Goal: Task Accomplishment & Management: Manage account settings

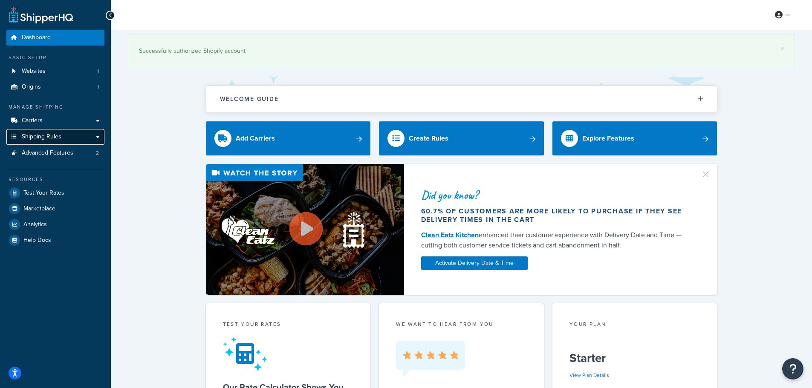
click at [38, 135] on span "Shipping Rules" at bounding box center [42, 136] width 40 height 7
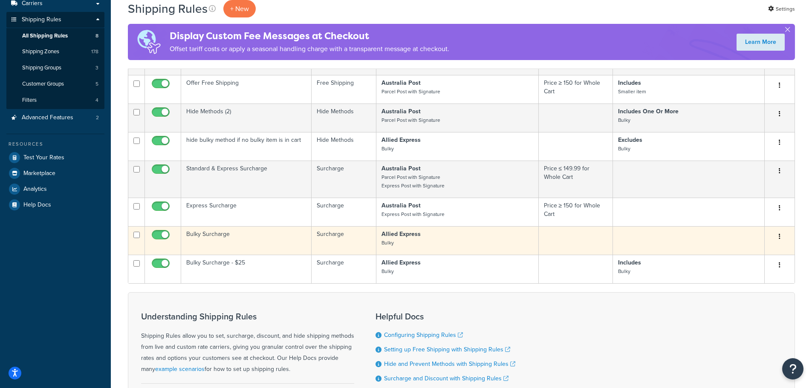
scroll to position [128, 0]
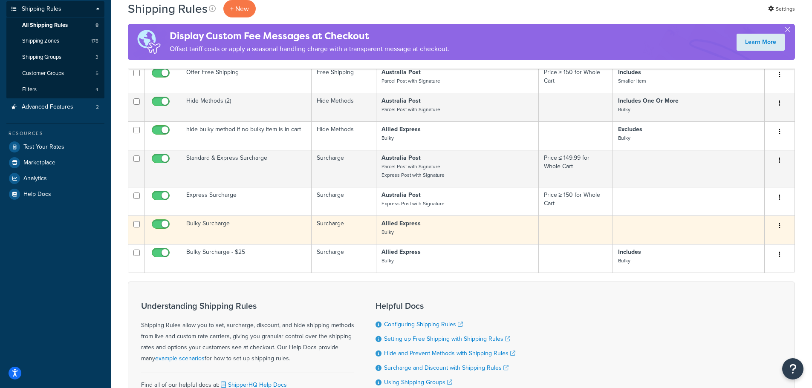
click at [216, 222] on td "Bulky Surcharge" at bounding box center [246, 230] width 130 height 29
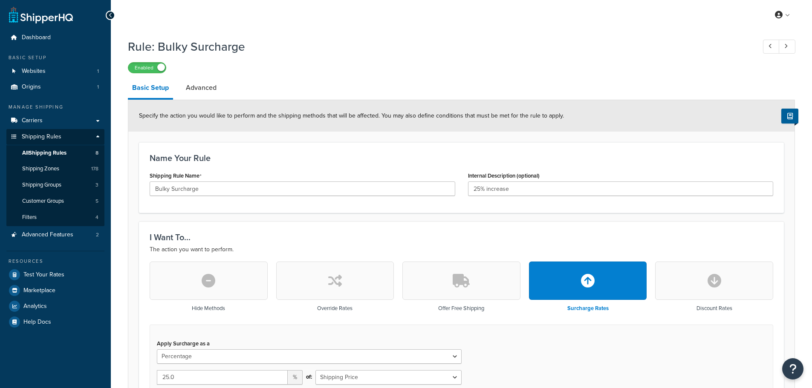
select select "PERCENTAGE"
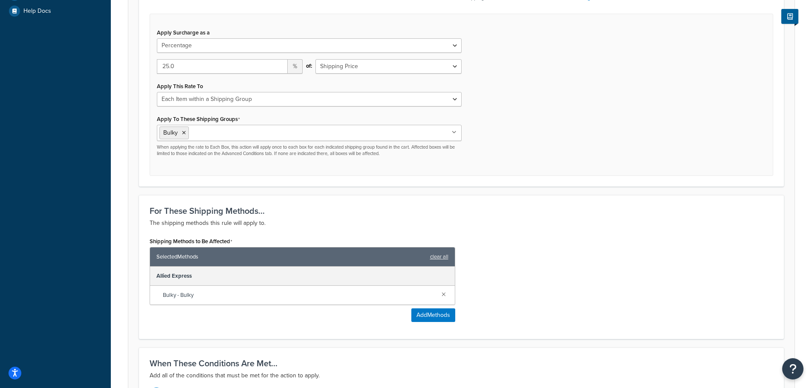
scroll to position [256, 0]
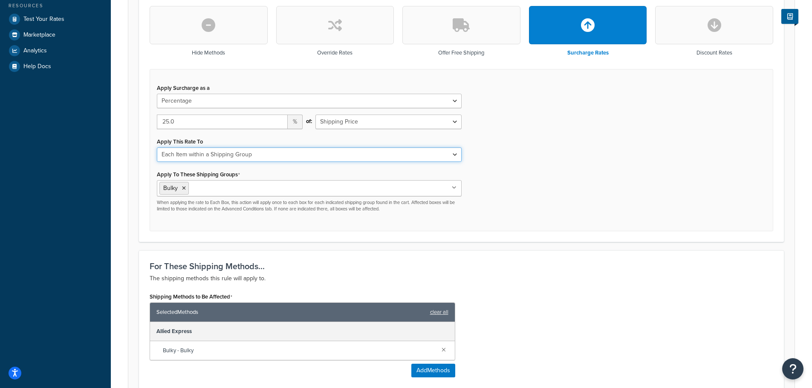
click at [324, 157] on select "Each Shipment in the Cart Each Shipping Group in the Cart Each Item within a Sh…" at bounding box center [309, 154] width 305 height 14
select select "BOX"
click at [157, 147] on select "Each Shipment in the Cart Each Shipping Group in the Cart Each Item within a Sh…" at bounding box center [309, 154] width 305 height 14
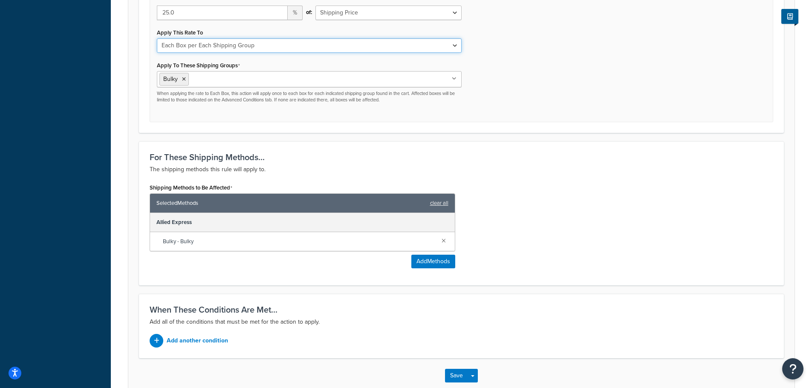
scroll to position [413, 0]
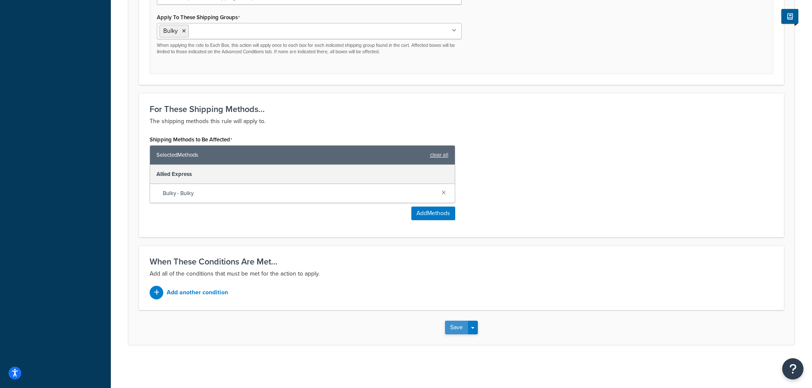
click at [455, 330] on button "Save" at bounding box center [456, 328] width 23 height 14
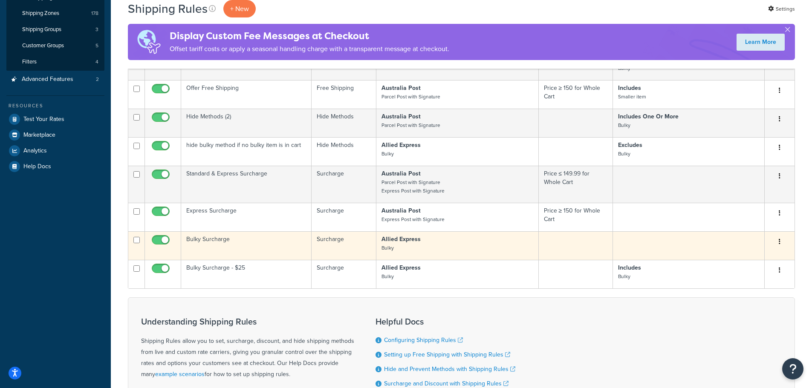
scroll to position [170, 0]
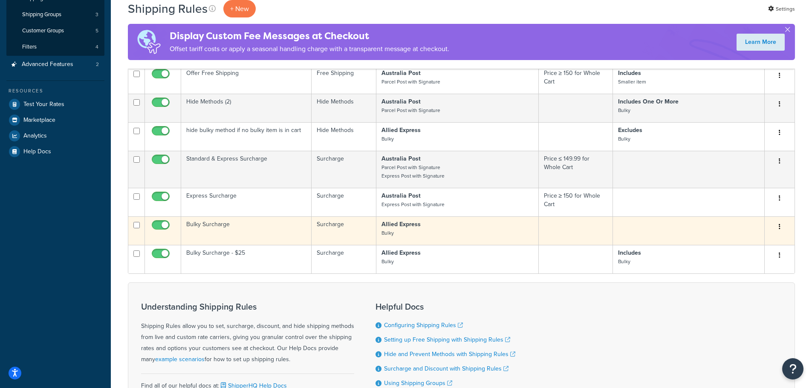
click at [218, 224] on td "Bulky Surcharge" at bounding box center [246, 230] width 130 height 29
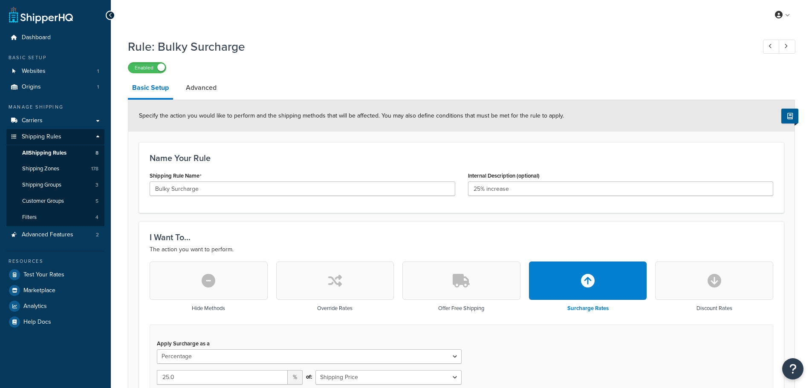
select select "PERCENTAGE"
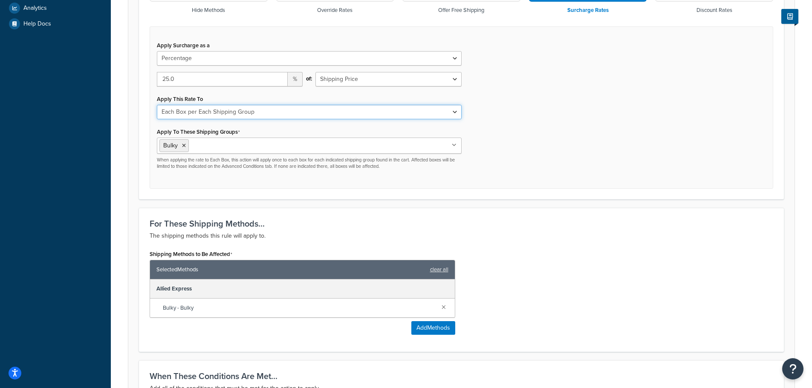
drag, startPoint x: 454, startPoint y: 113, endPoint x: 441, endPoint y: 115, distance: 13.3
click at [454, 113] on select "Each Shipment in the Cart Each Shipping Group in the Cart Each Item within a Sh…" at bounding box center [309, 112] width 305 height 14
click at [157, 105] on select "Each Shipment in the Cart Each Shipping Group in the Cart Each Item within a Sh…" at bounding box center [309, 112] width 305 height 14
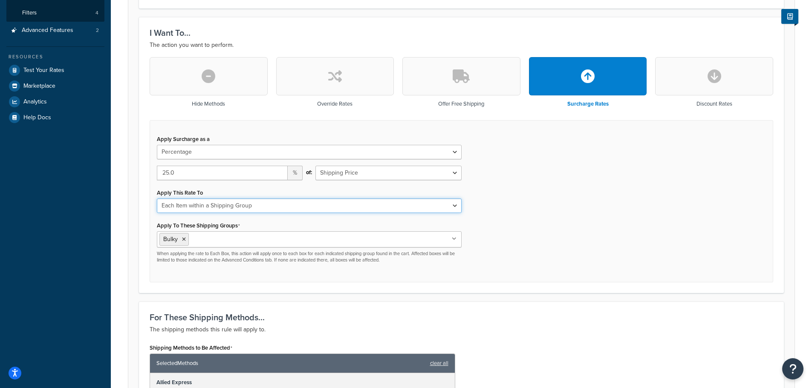
scroll to position [170, 0]
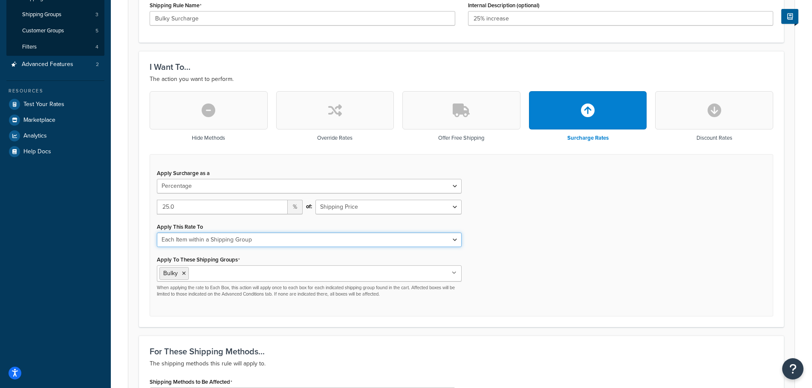
click at [261, 240] on select "Each Shipment in the Cart Each Shipping Group in the Cart Each Item within a Sh…" at bounding box center [309, 240] width 305 height 14
select select "CART"
click at [157, 233] on select "Each Shipment in the Cart Each Shipping Group in the Cart Each Item within a Sh…" at bounding box center [309, 240] width 305 height 14
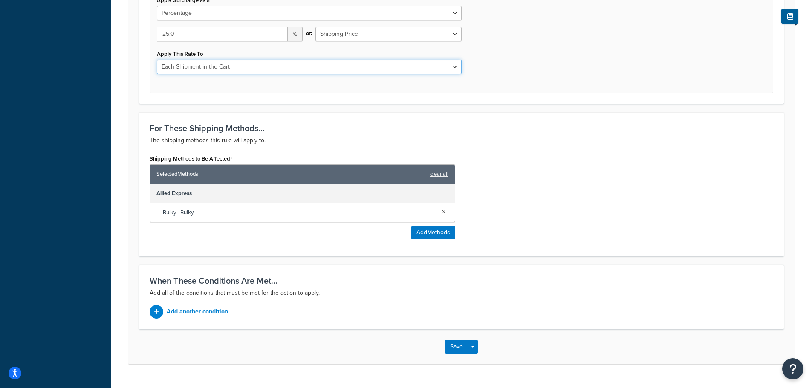
scroll to position [363, 0]
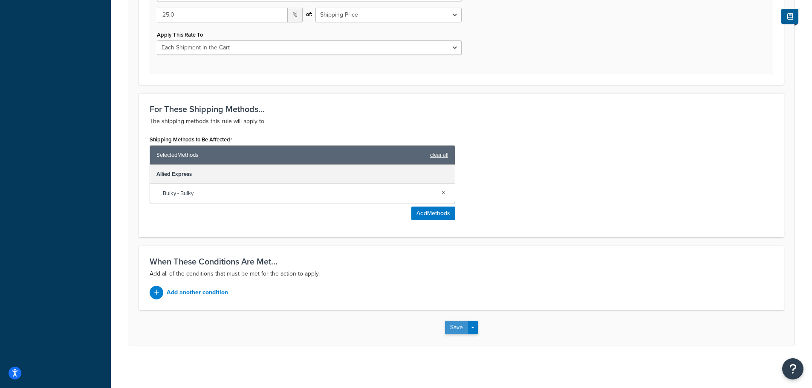
click at [447, 329] on button "Save" at bounding box center [456, 328] width 23 height 14
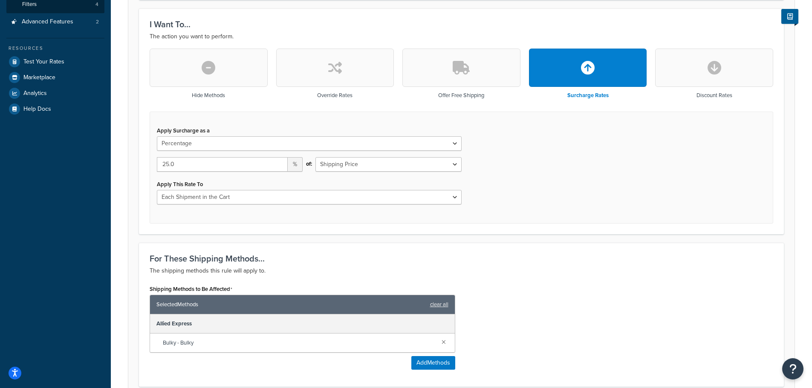
scroll to position [214, 0]
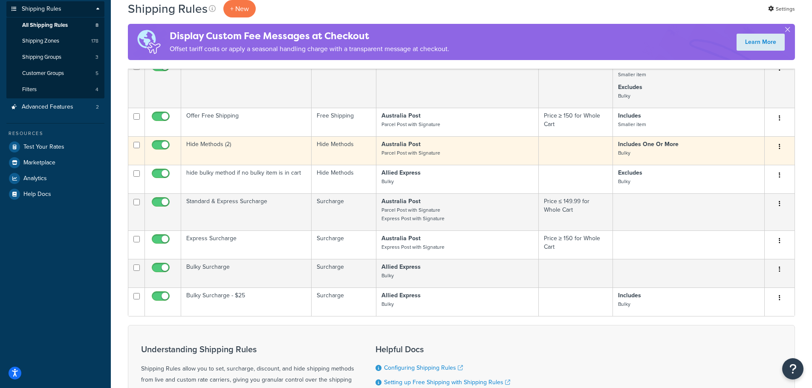
scroll to position [269, 0]
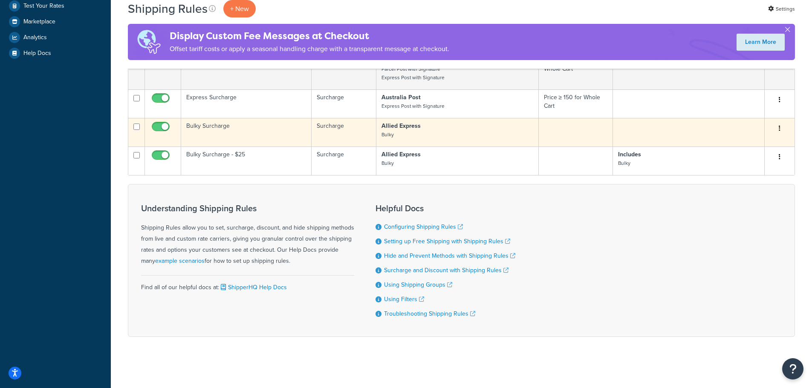
click at [213, 125] on td "Bulky Surcharge" at bounding box center [246, 132] width 130 height 29
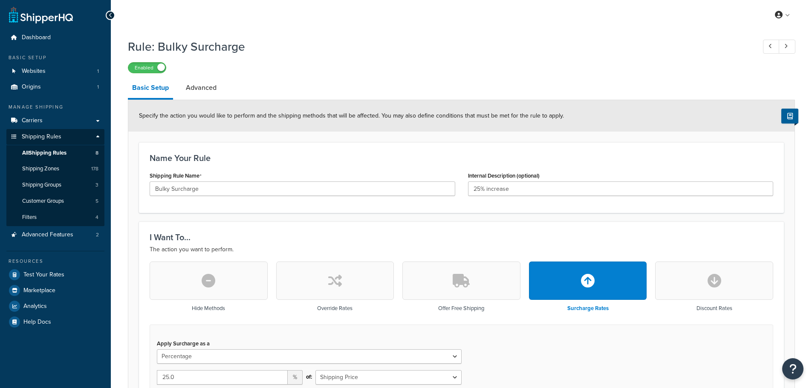
select select "PERCENTAGE"
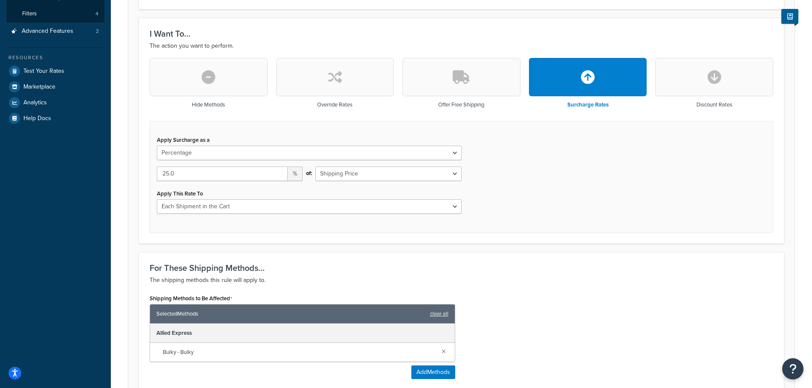
scroll to position [213, 0]
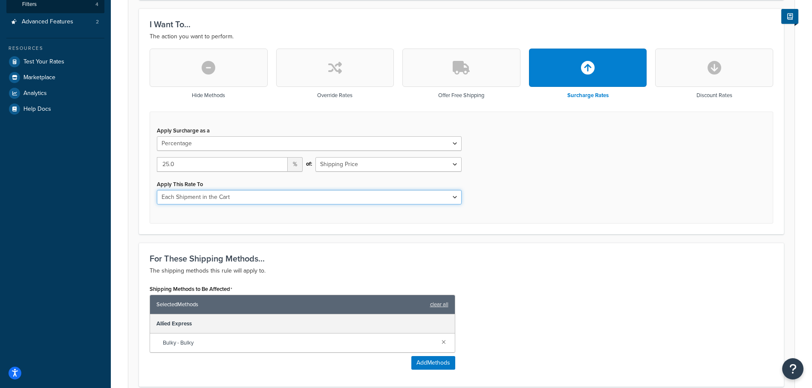
click at [236, 198] on select "Each Shipment in the Cart Each Shipping Group in the Cart Each Item within a Sh…" at bounding box center [309, 197] width 305 height 14
select select "ITEM"
click at [157, 190] on select "Each Shipment in the Cart Each Shipping Group in the Cart Each Item within a Sh…" at bounding box center [309, 197] width 305 height 14
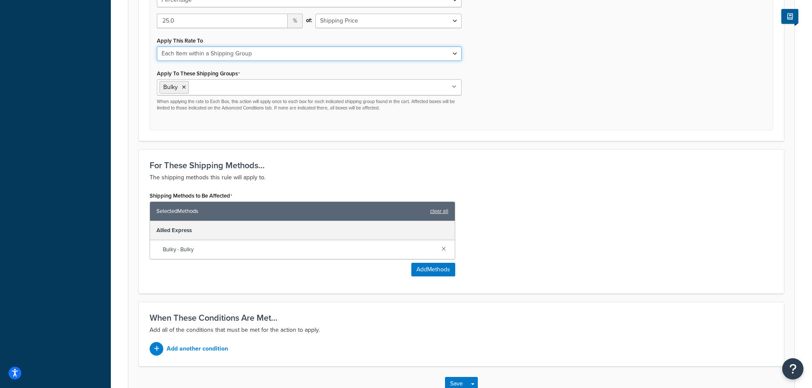
scroll to position [413, 0]
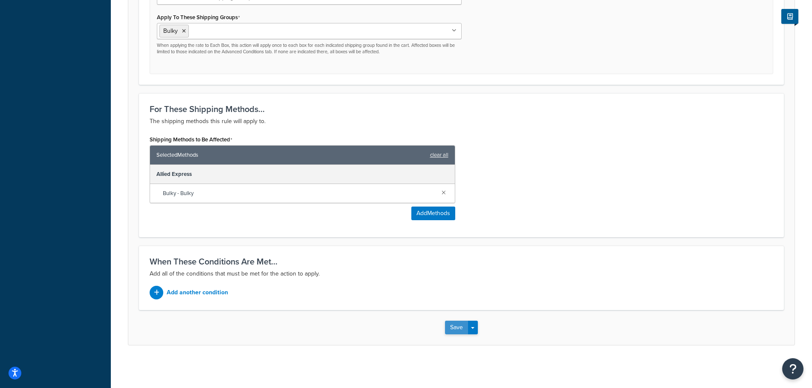
click at [458, 331] on button "Save" at bounding box center [456, 328] width 23 height 14
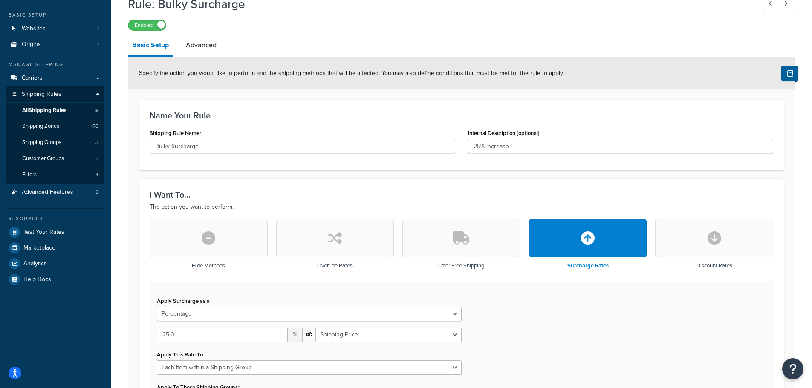
scroll to position [170, 0]
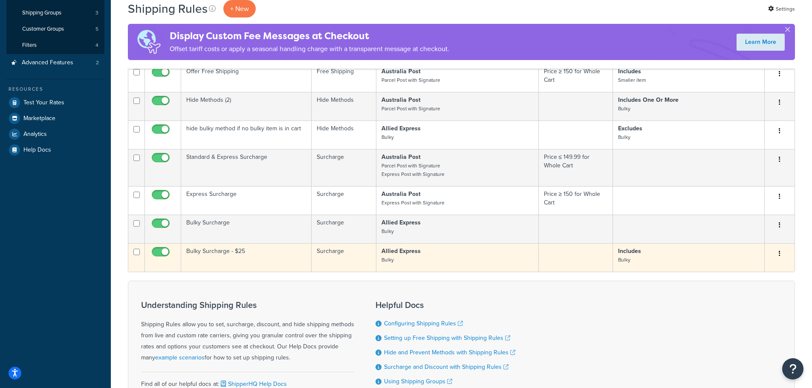
scroll to position [128, 0]
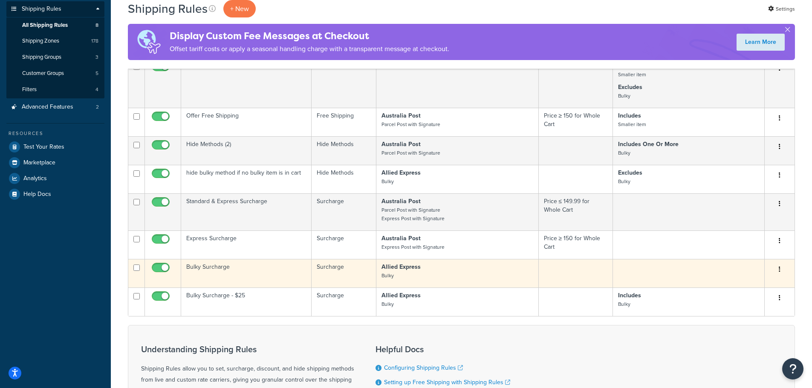
click at [206, 266] on td "Bulky Surcharge" at bounding box center [246, 273] width 130 height 29
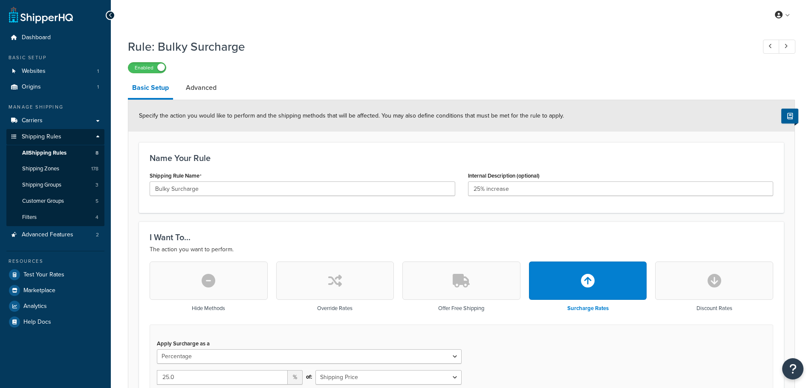
select select "PERCENTAGE"
select select "ITEM"
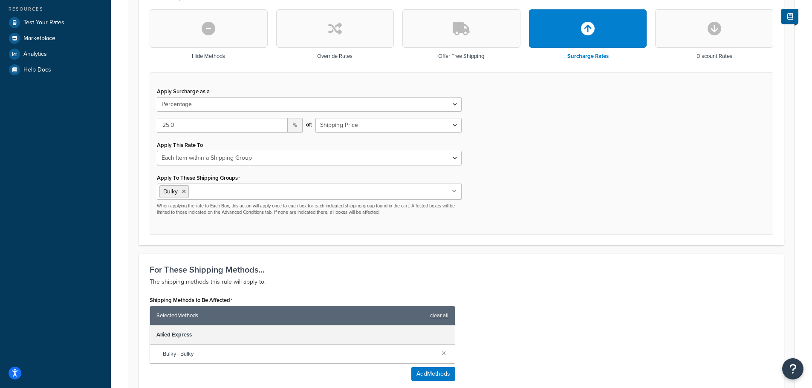
scroll to position [256, 0]
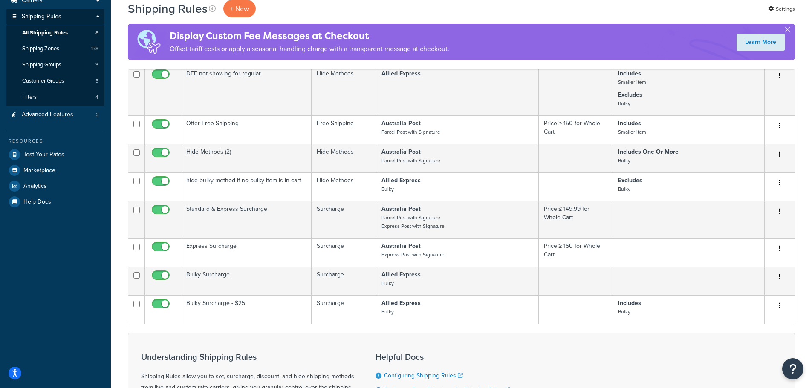
scroll to position [222, 0]
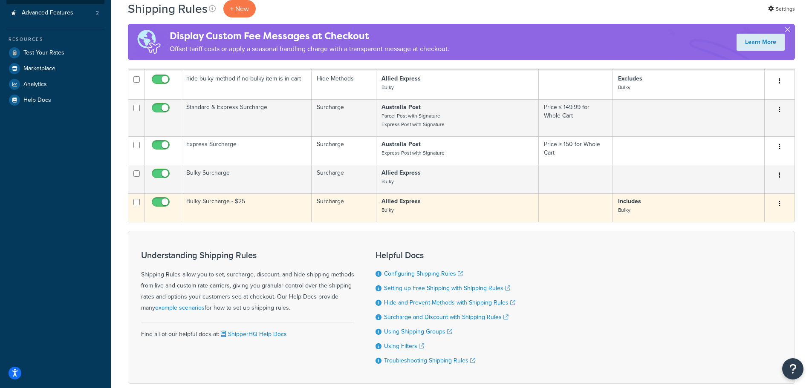
click at [216, 204] on td "Bulky Surcharge - $25" at bounding box center [246, 207] width 130 height 29
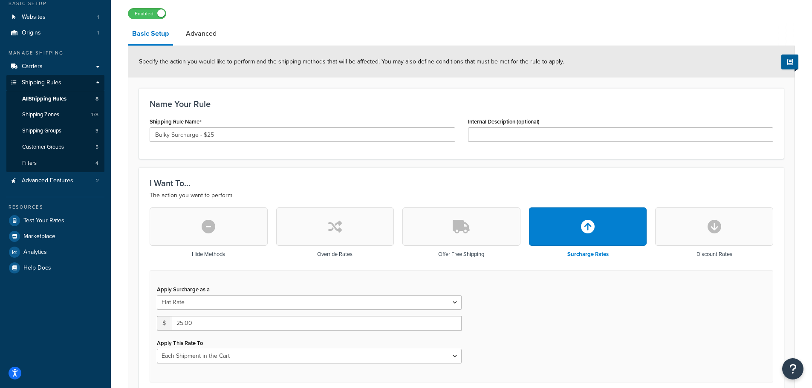
scroll to position [213, 0]
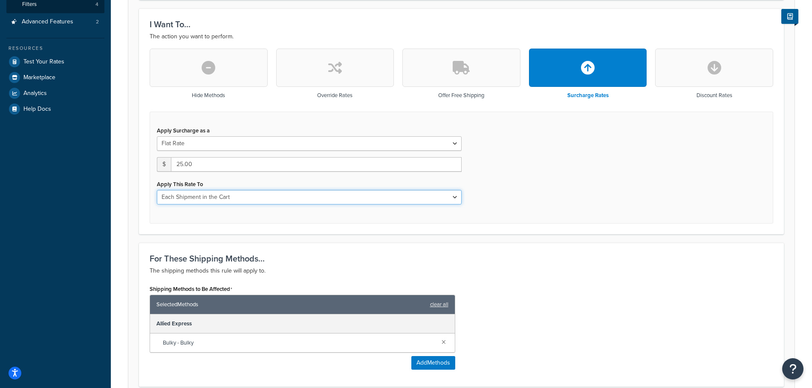
click at [451, 197] on select "Each Shipment in the Cart Each Shipping Group in the Cart Each Item within a Sh…" at bounding box center [309, 197] width 305 height 14
select select "ITEM"
click at [157, 190] on select "Each Shipment in the Cart Each Shipping Group in the Cart Each Item within a Sh…" at bounding box center [309, 197] width 305 height 14
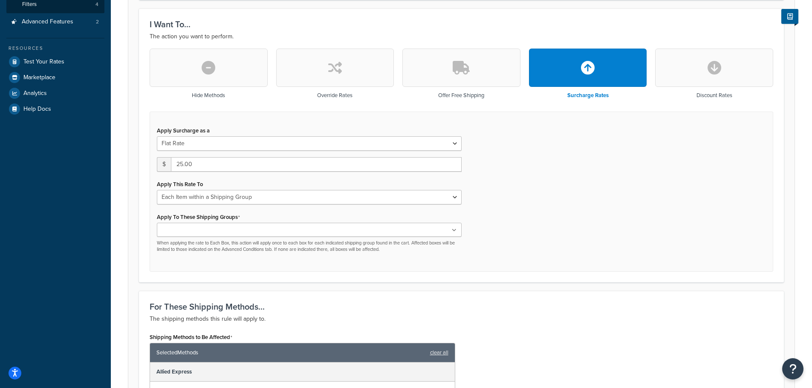
click at [234, 228] on ul at bounding box center [309, 230] width 305 height 14
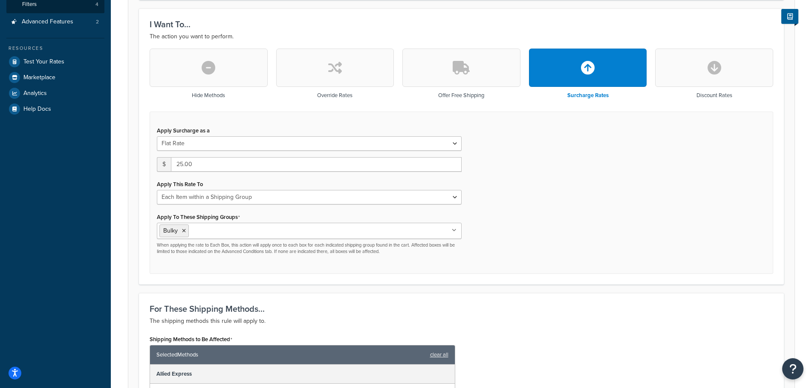
click at [514, 232] on div "Apply Surcharge as a Flat Rate Percentage Flat Rate & Percentage $ 25.00 Apply …" at bounding box center [461, 193] width 623 height 163
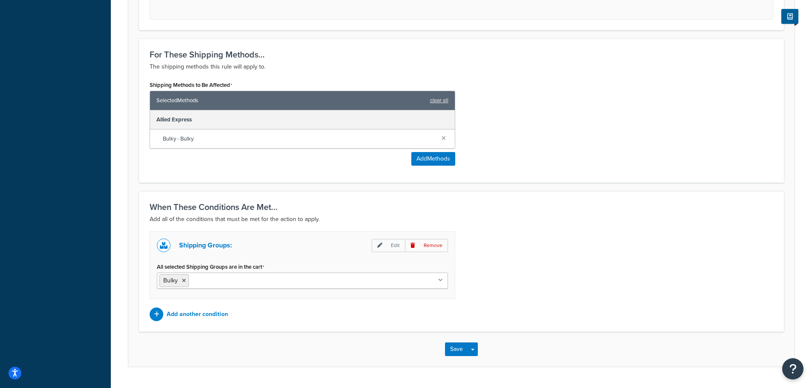
scroll to position [469, 0]
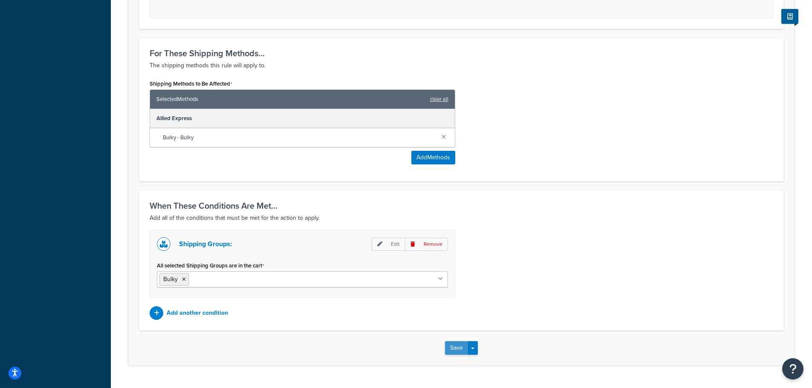
click at [457, 350] on button "Save" at bounding box center [456, 348] width 23 height 14
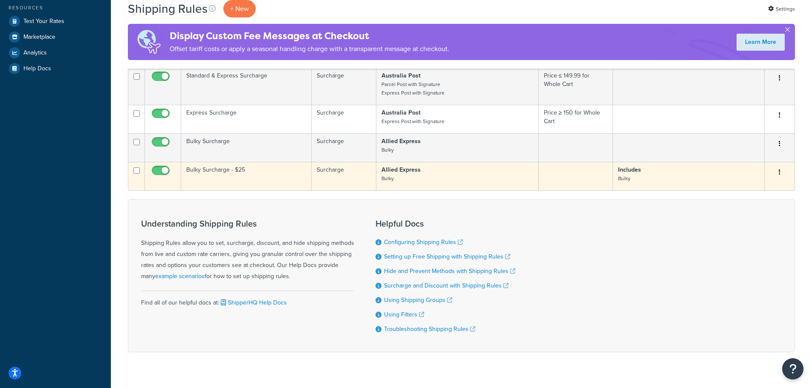
scroll to position [256, 0]
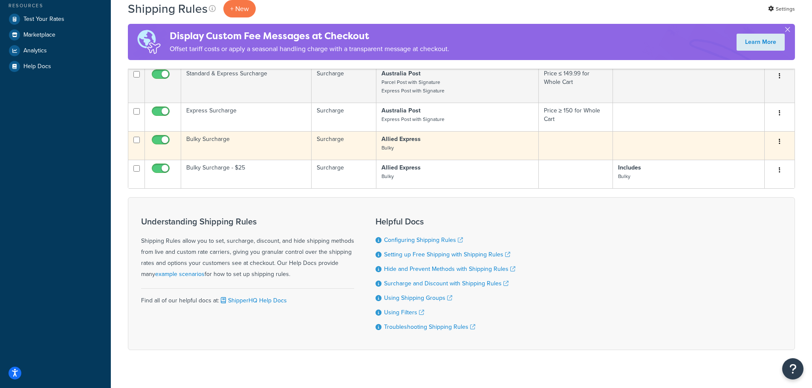
click at [218, 136] on td "Bulky Surcharge" at bounding box center [246, 145] width 130 height 29
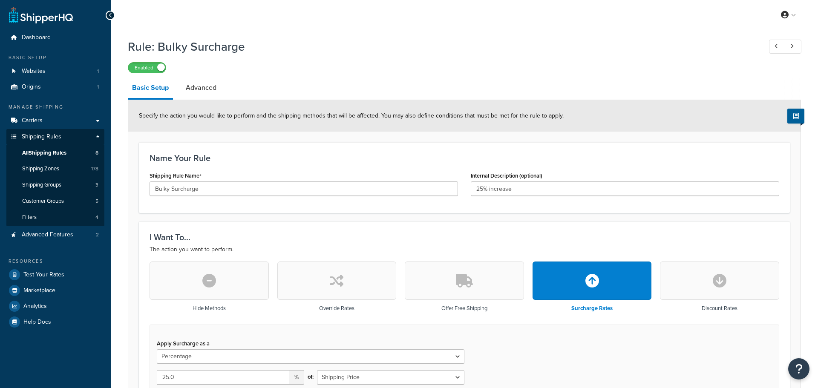
select select "PERCENTAGE"
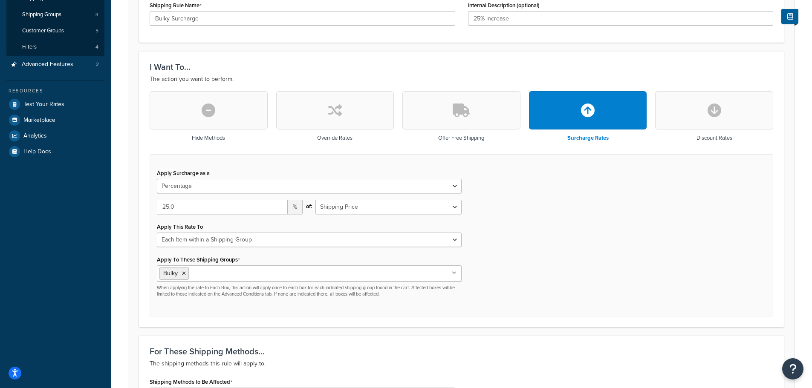
scroll to position [213, 0]
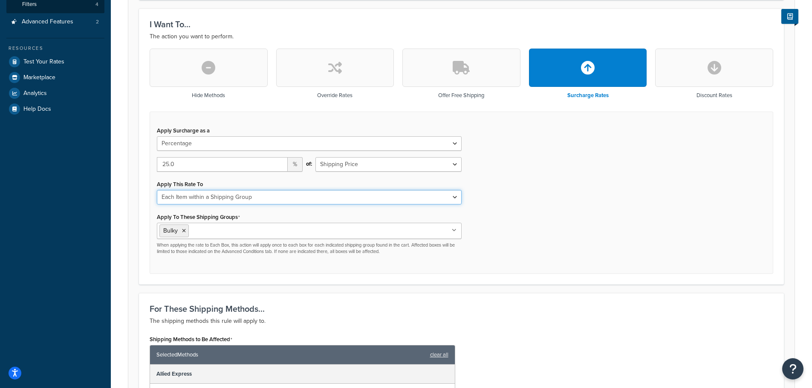
click at [455, 197] on select "Each Shipment in the Cart Each Shipping Group in the Cart Each Item within a Sh…" at bounding box center [309, 197] width 305 height 14
select select "CART"
click at [157, 190] on select "Each Shipment in the Cart Each Shipping Group in the Cart Each Item within a Sh…" at bounding box center [309, 197] width 305 height 14
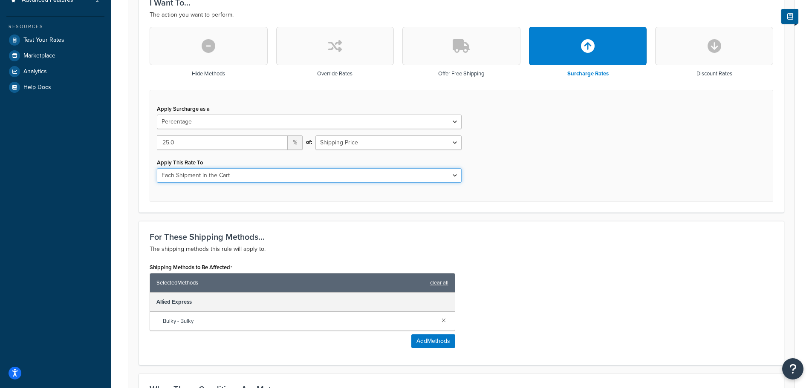
scroll to position [363, 0]
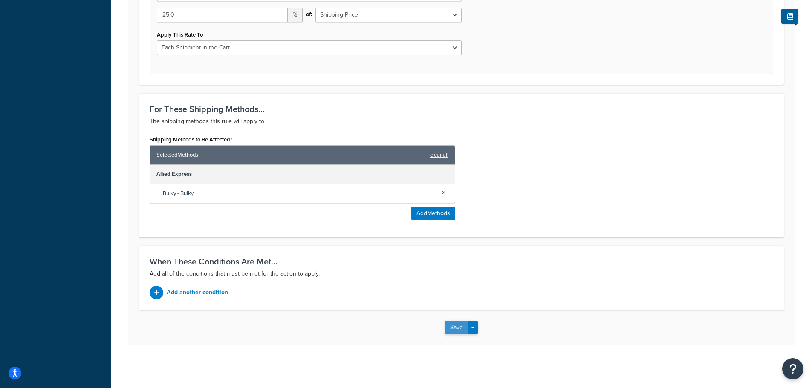
click at [458, 329] on button "Save" at bounding box center [456, 328] width 23 height 14
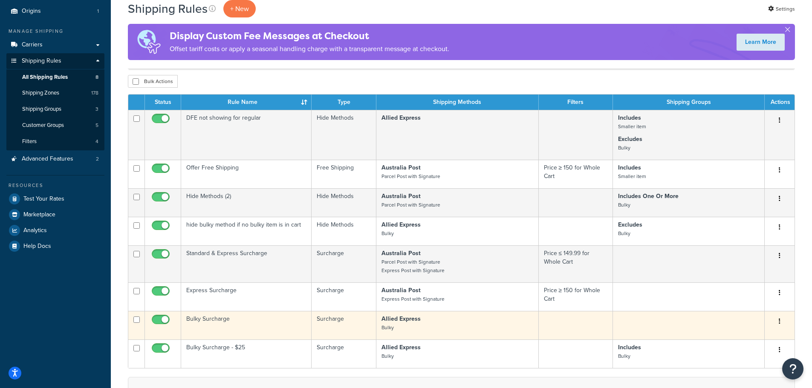
scroll to position [170, 0]
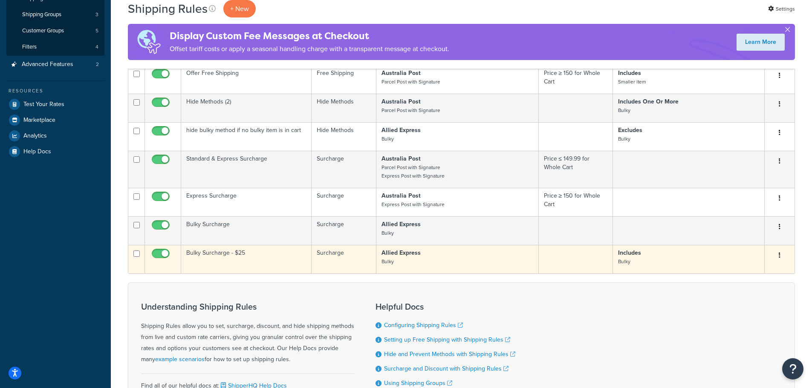
click at [219, 251] on td "Bulky Surcharge - $25" at bounding box center [246, 259] width 130 height 29
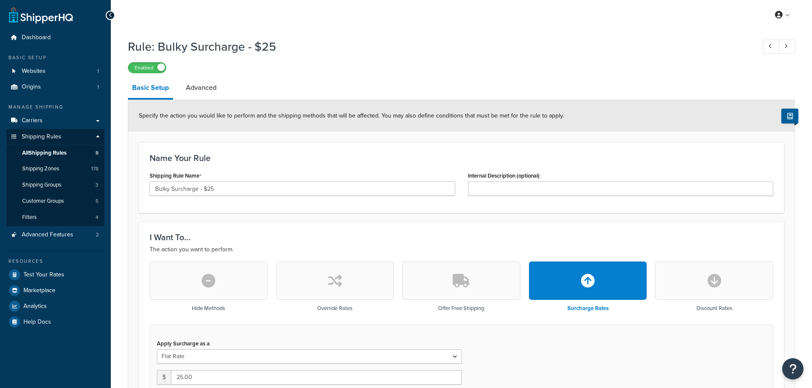
select select "ITEM"
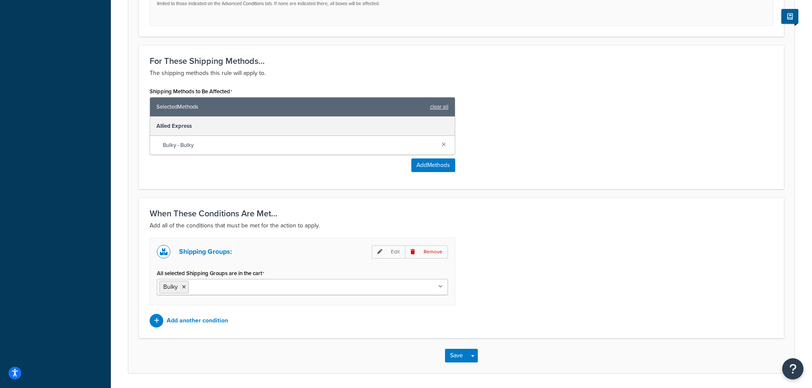
scroll to position [489, 0]
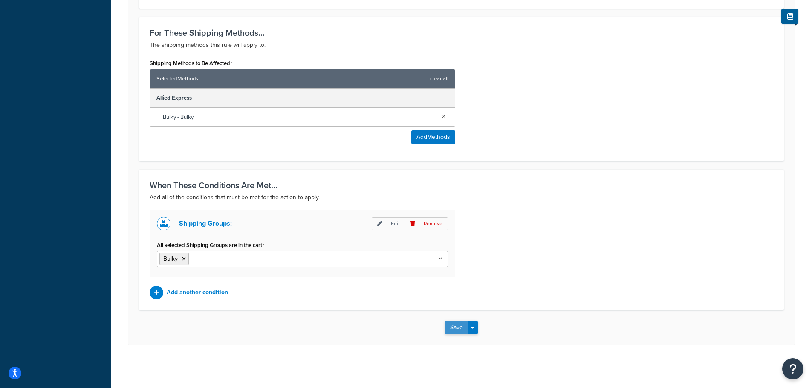
click at [458, 327] on button "Save" at bounding box center [456, 328] width 23 height 14
